Goal: Find specific fact: Find contact information

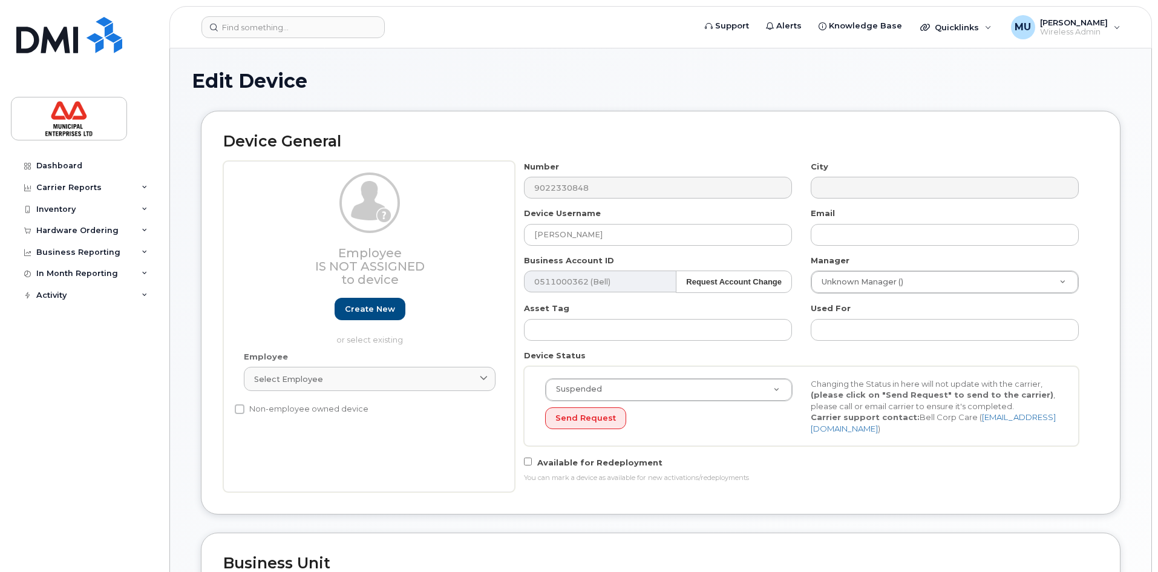
select select "3844644"
click at [315, 31] on input at bounding box center [293, 27] width 183 height 22
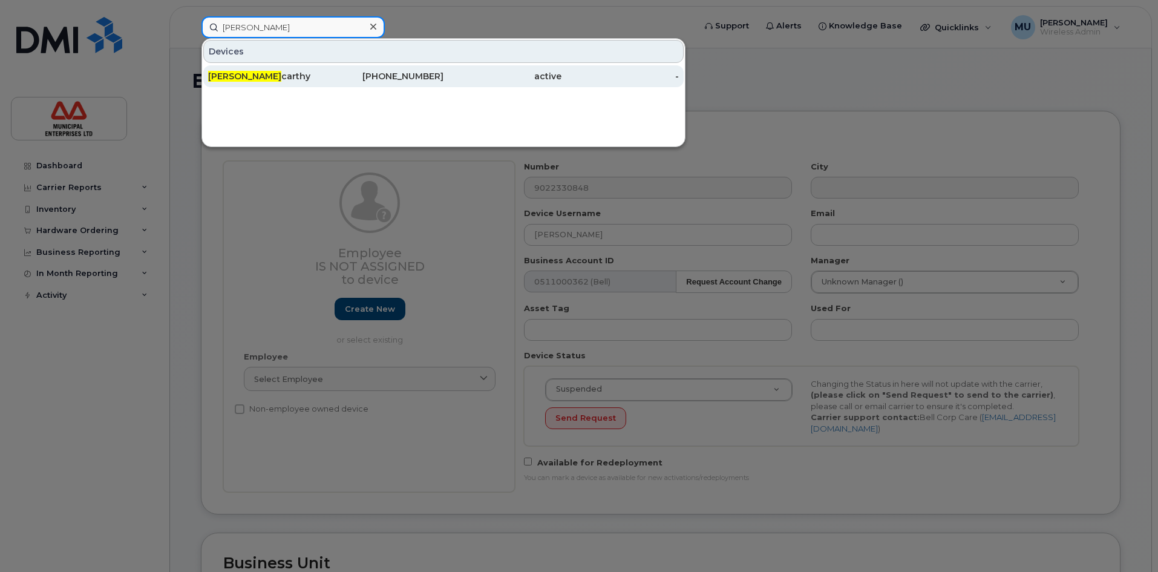
type input "cody mc"
click at [306, 72] on div "Cody Mc carthy" at bounding box center [267, 76] width 118 height 12
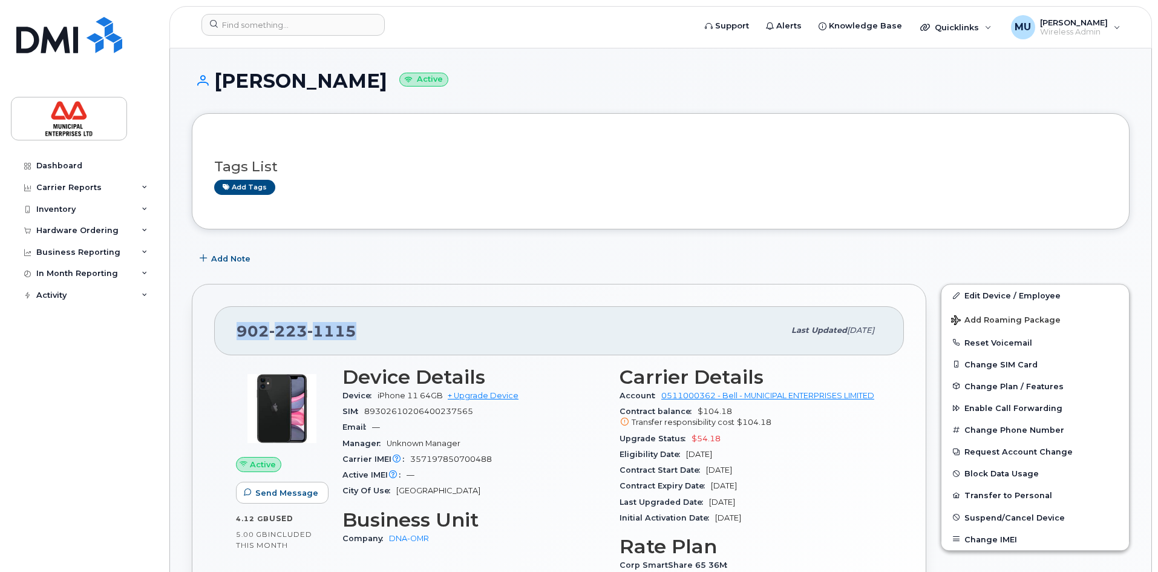
drag, startPoint x: 429, startPoint y: 335, endPoint x: 203, endPoint y: 327, distance: 225.3
click at [203, 327] on div "[PHONE_NUMBER] Last updated [DATE] Active Send Message 4.12 GB  used 5.00 GB  i…" at bounding box center [559, 495] width 735 height 422
copy span "[PHONE_NUMBER]"
